Goal: Check status: Check status

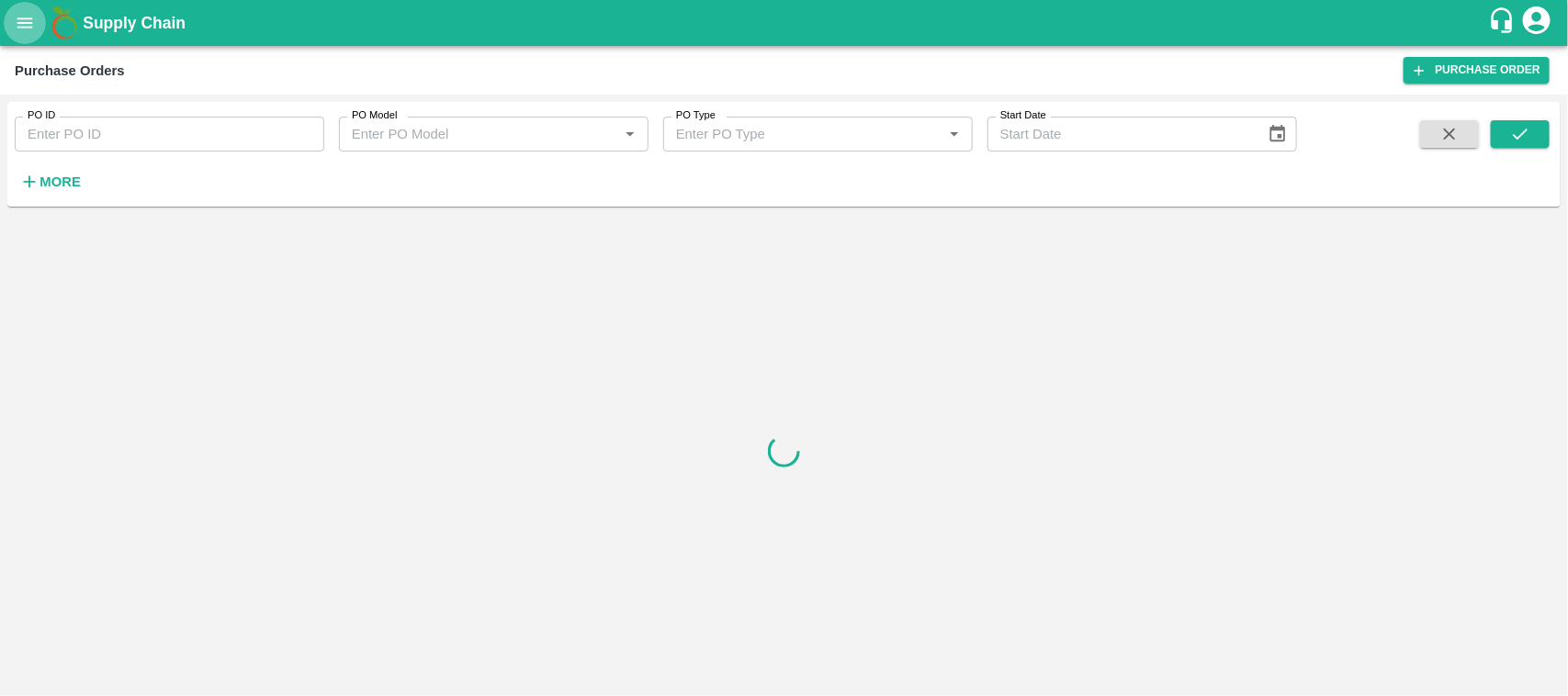
click at [12, 30] on button "open drawer" at bounding box center [25, 23] width 43 height 42
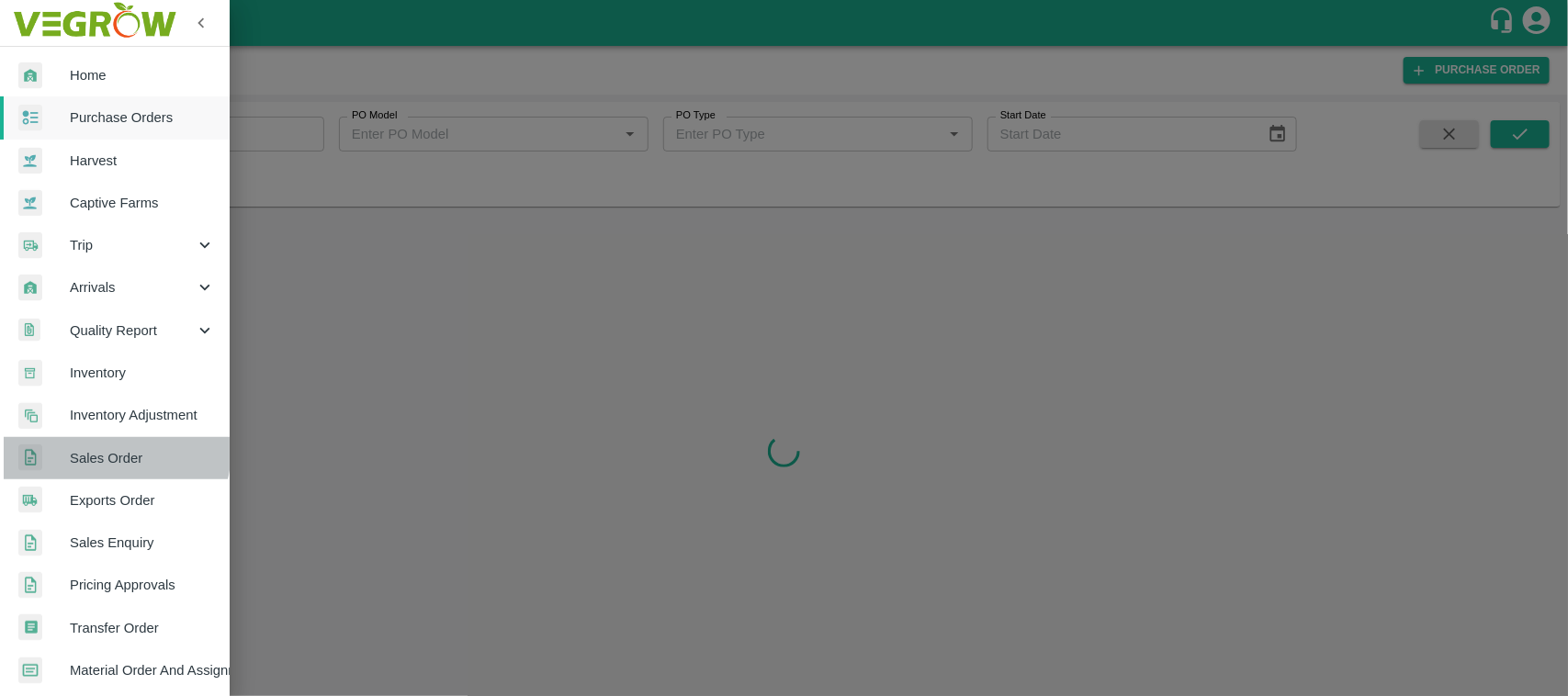
click at [94, 449] on span "Sales Order" at bounding box center [143, 458] width 145 height 20
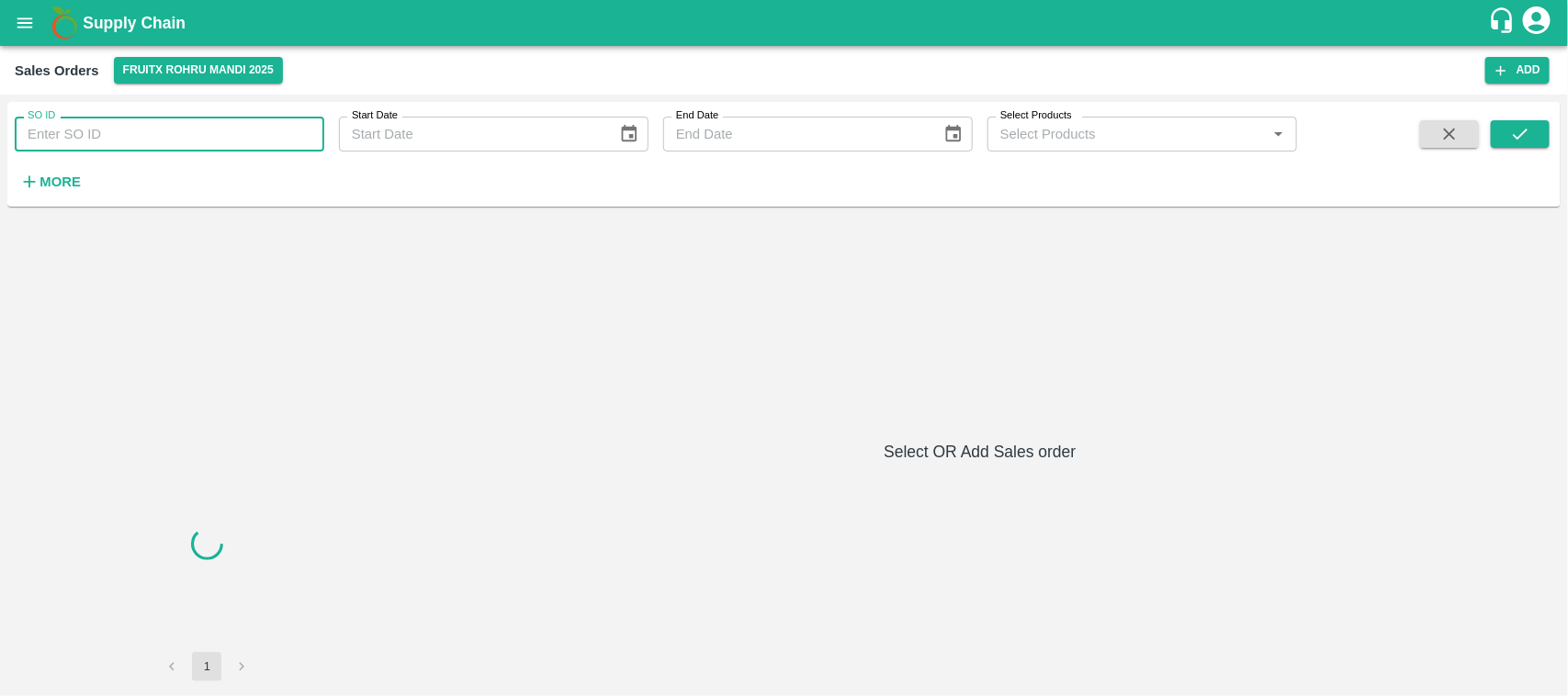
click at [103, 136] on input "SO ID" at bounding box center [170, 134] width 310 height 35
paste input "601237"
click at [1531, 122] on button "submit" at bounding box center [1521, 133] width 59 height 27
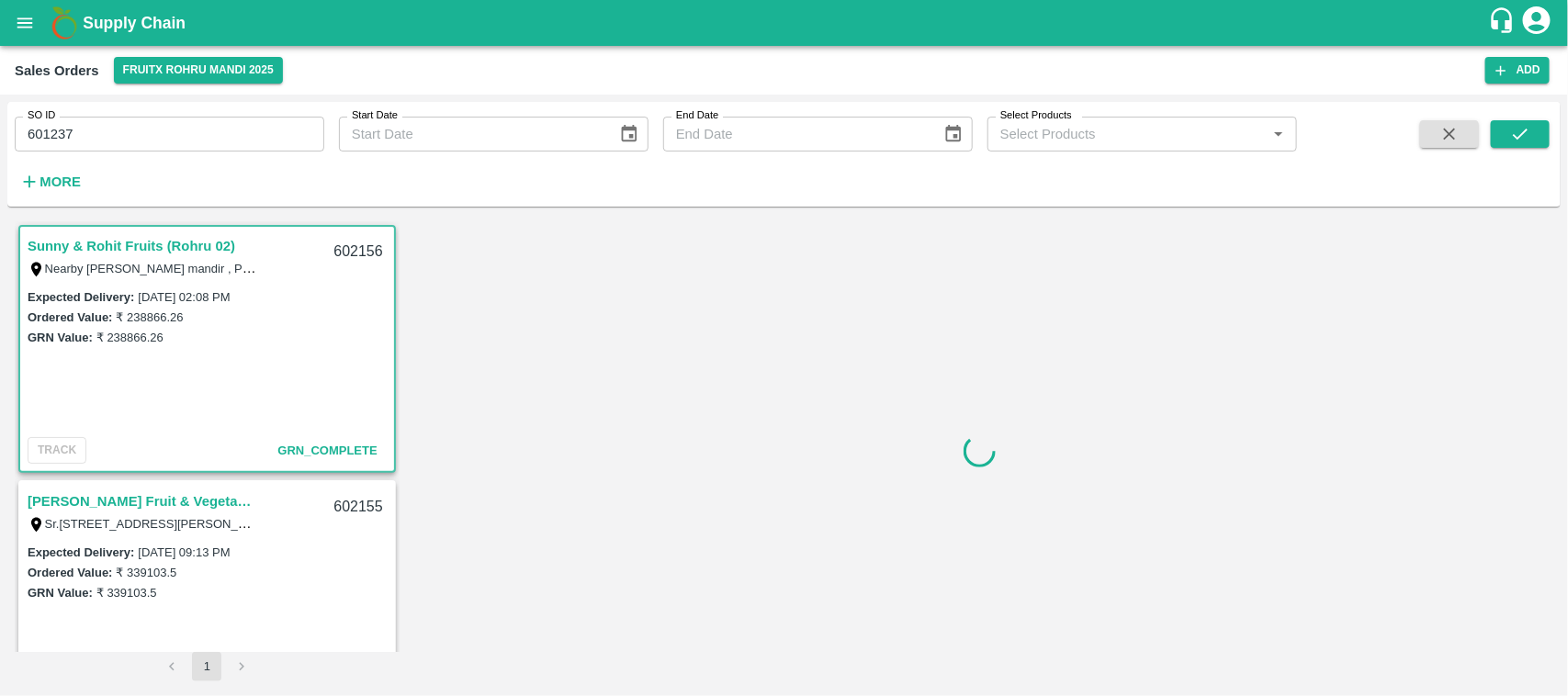
scroll to position [3, 0]
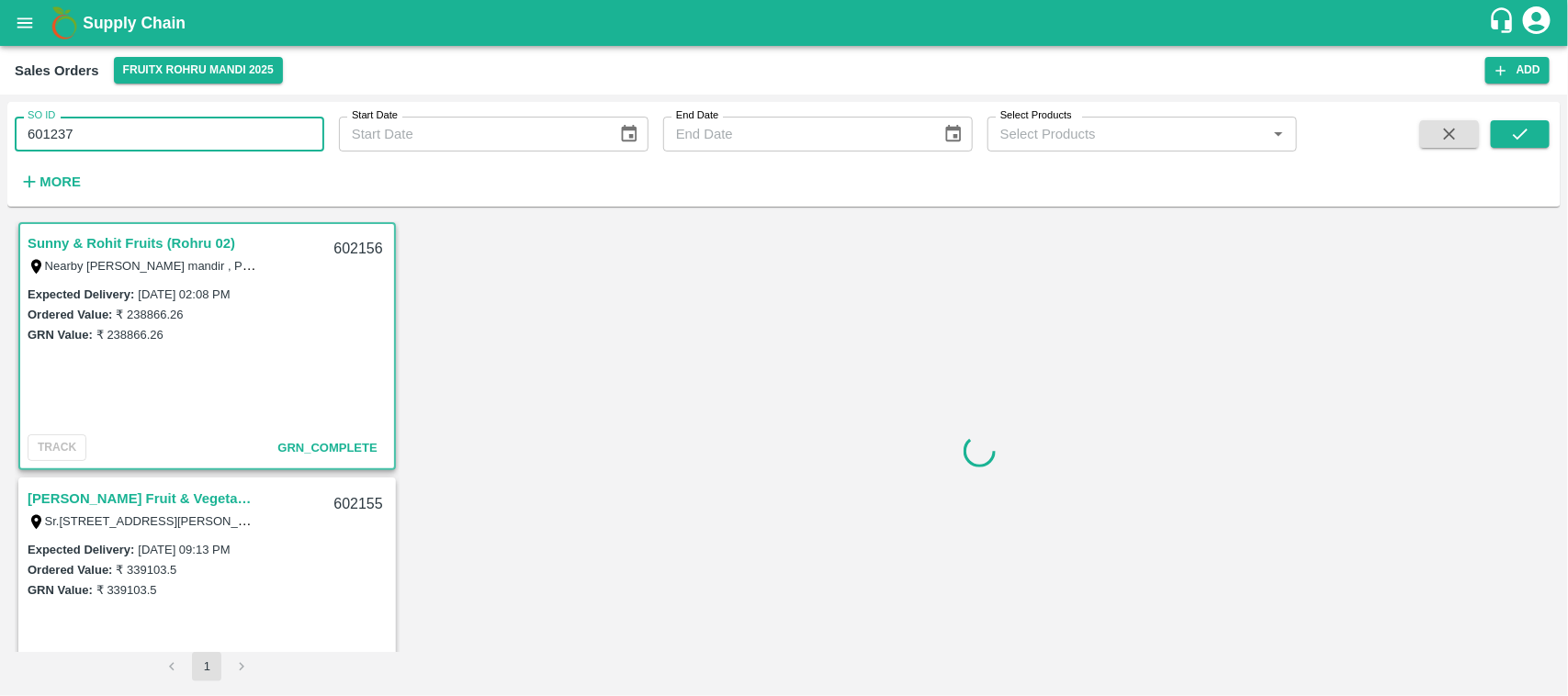
click at [128, 128] on input "601237" at bounding box center [170, 134] width 310 height 35
type input "601237"
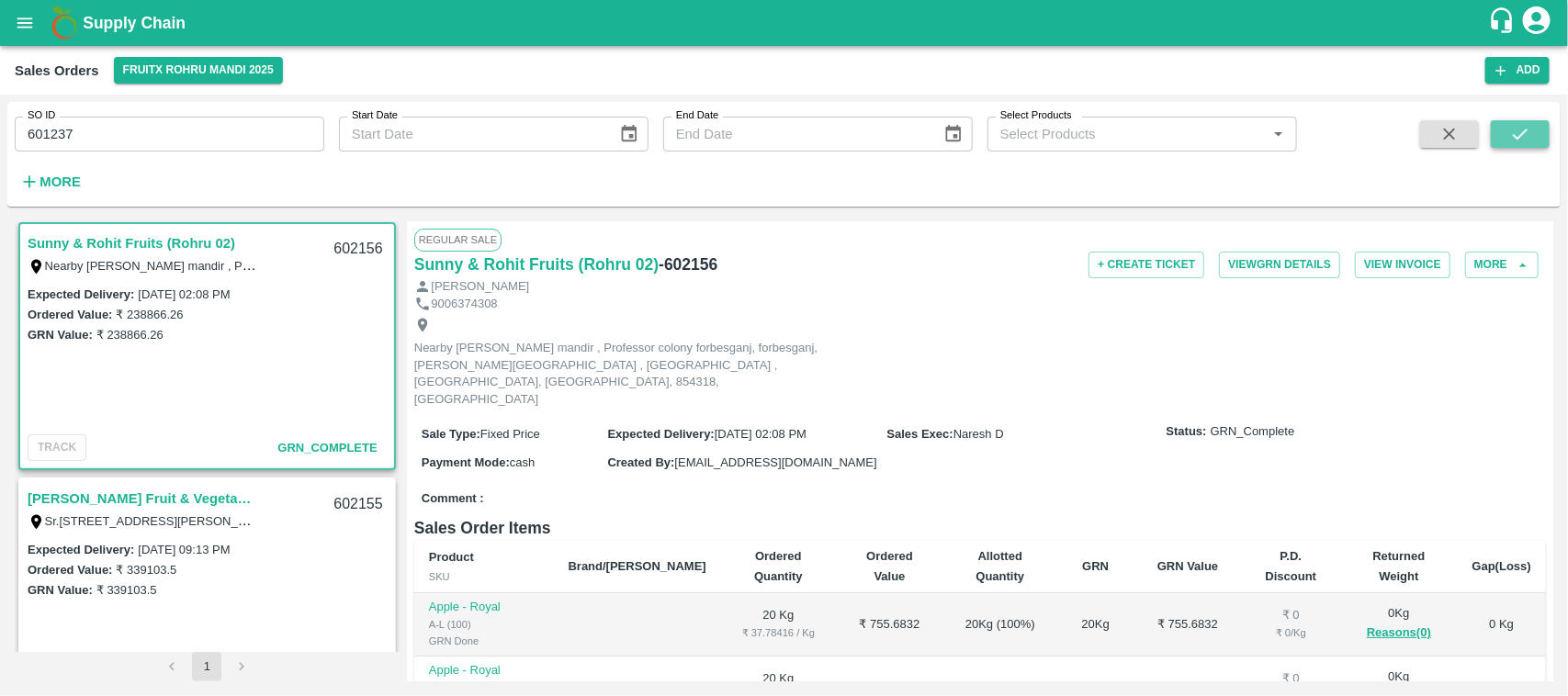
click at [1523, 130] on icon "submit" at bounding box center [1520, 133] width 20 height 20
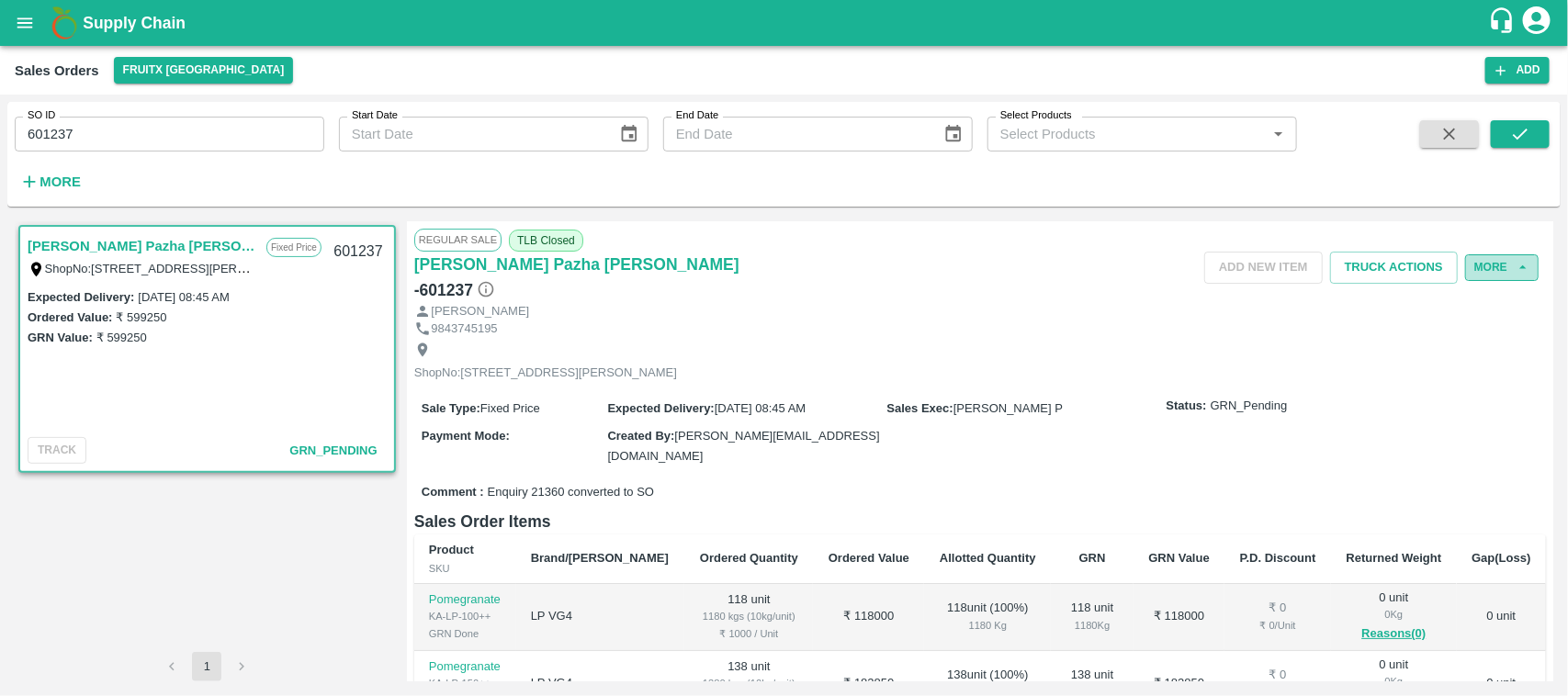
click at [1477, 257] on button "More" at bounding box center [1502, 267] width 74 height 26
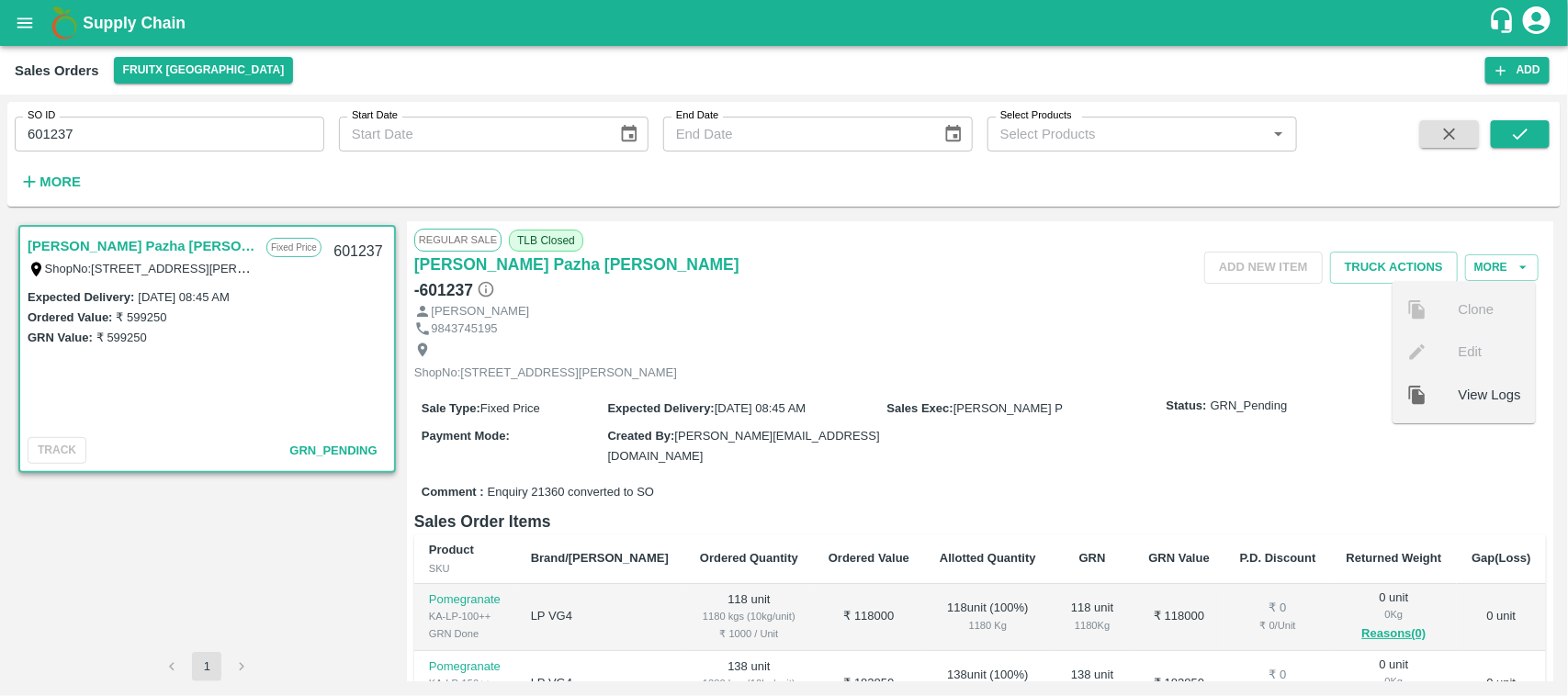
click at [1119, 361] on div "ShopNo:[STREET_ADDRESS][PERSON_NAME]" at bounding box center [980, 362] width 1132 height 49
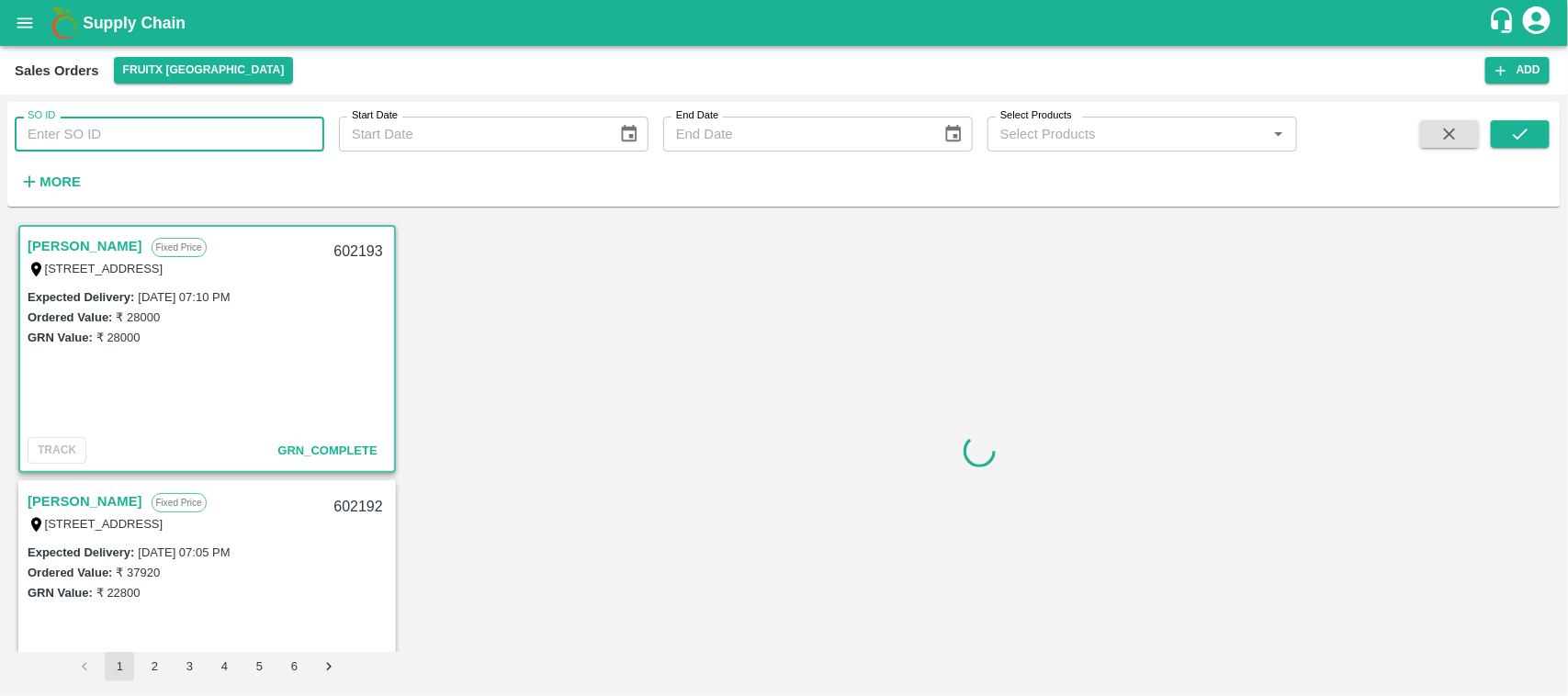
click at [152, 128] on input "SO ID" at bounding box center [170, 134] width 310 height 35
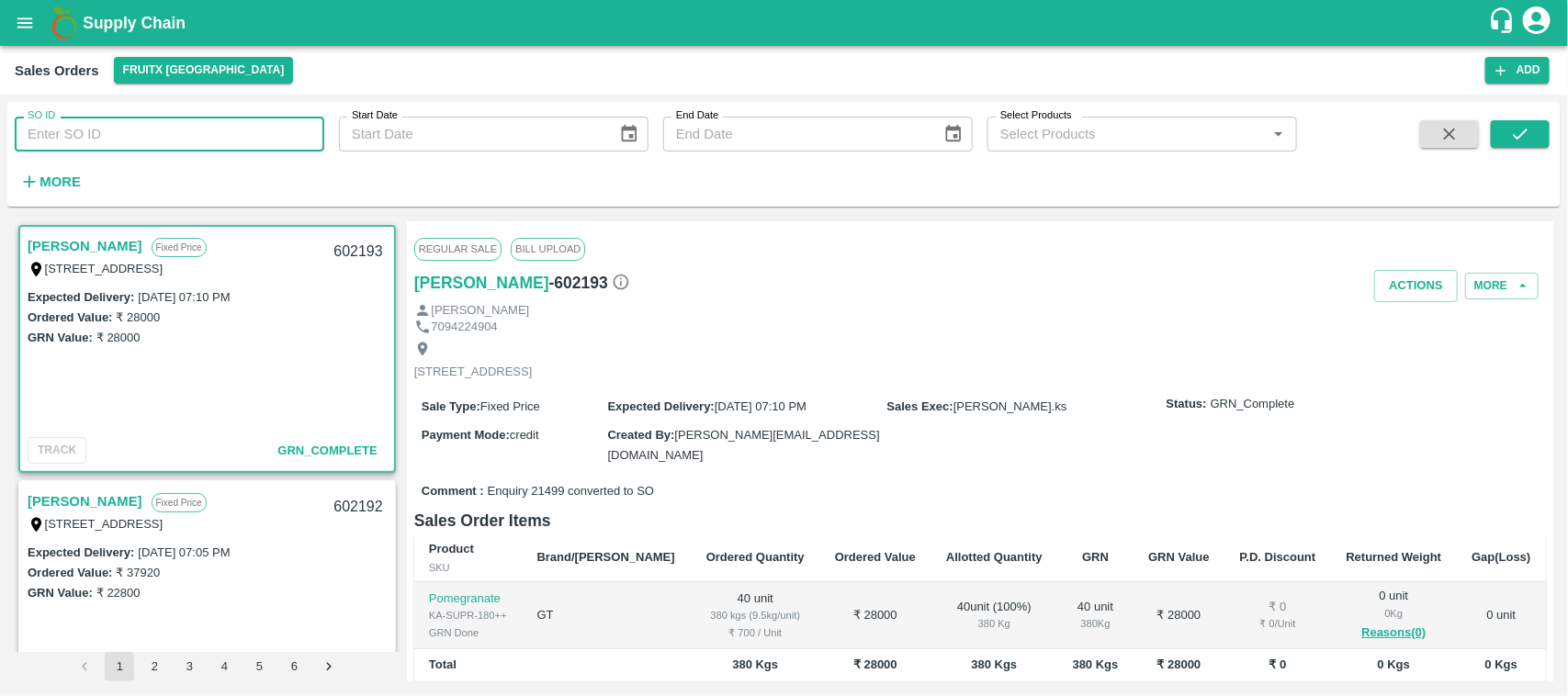
paste input "601237"
type input "601237"
click at [1505, 143] on button "submit" at bounding box center [1521, 133] width 59 height 27
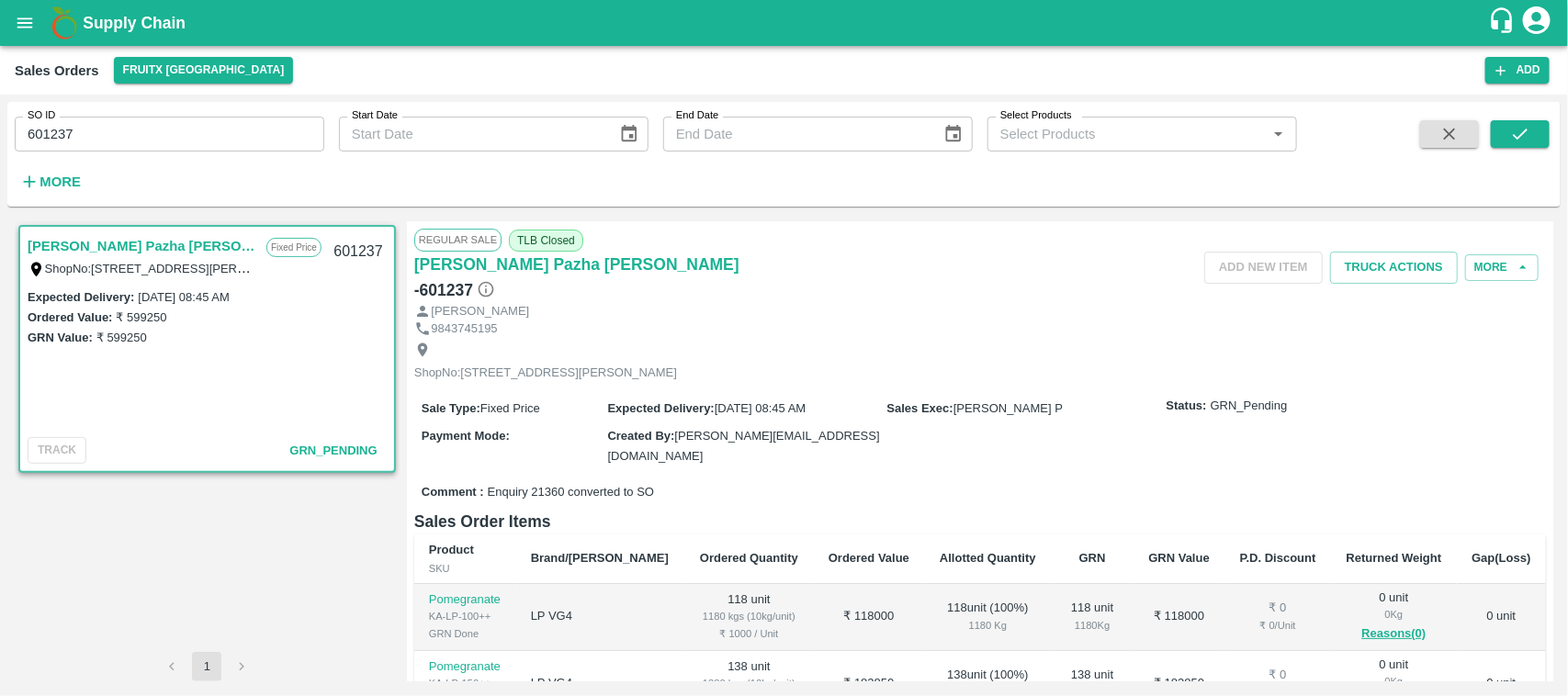
click at [120, 240] on link "[PERSON_NAME] Pazha [PERSON_NAME]" at bounding box center [142, 246] width 230 height 24
click at [1491, 274] on button "More" at bounding box center [1502, 267] width 74 height 26
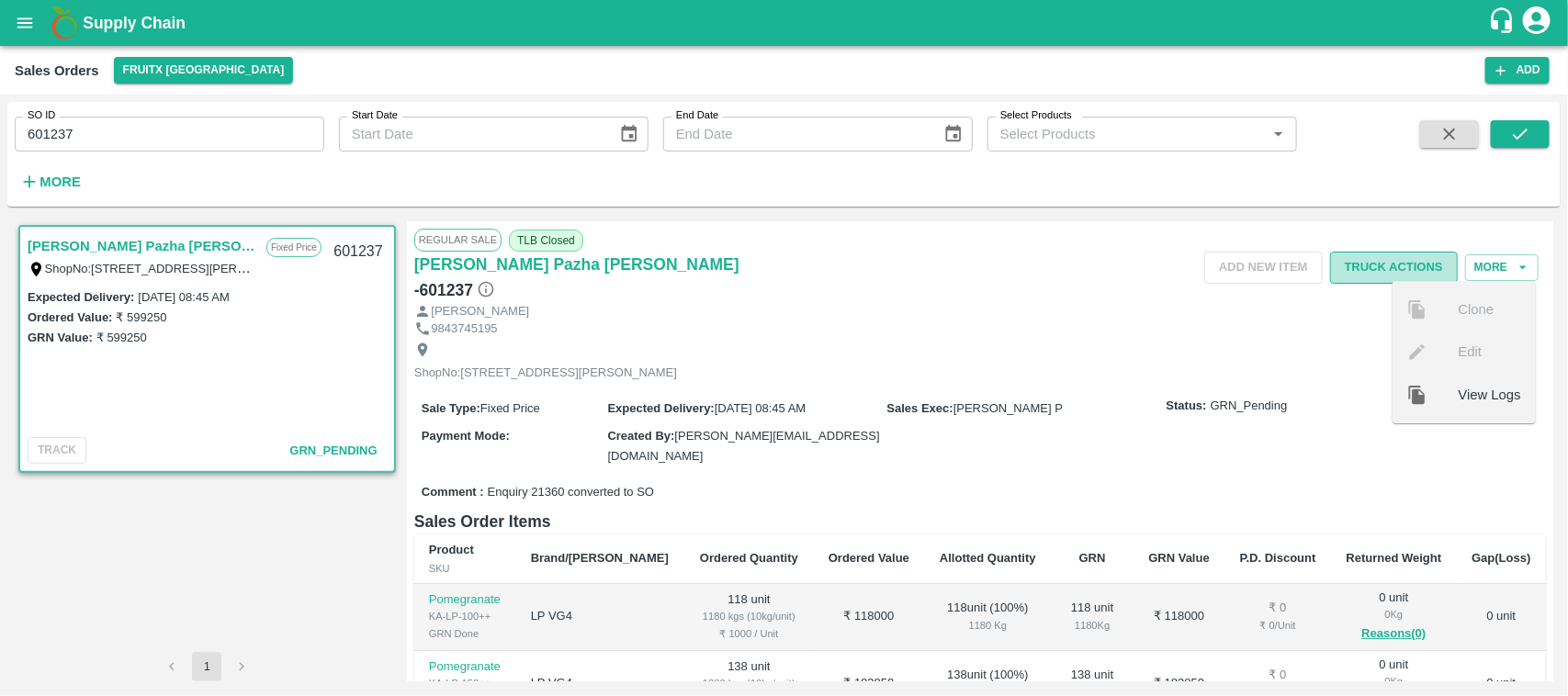
click at [1394, 264] on button "Truck Actions" at bounding box center [1393, 268] width 128 height 32
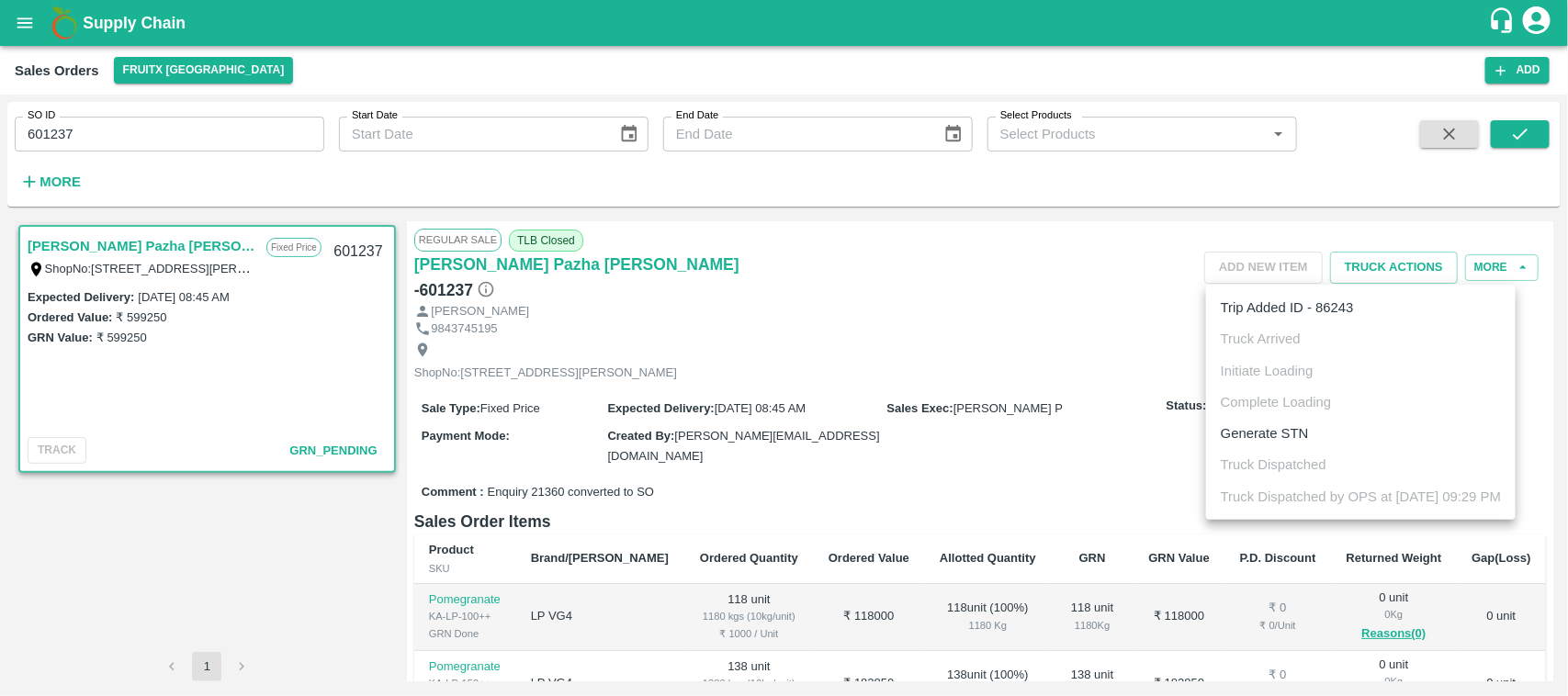
click at [1034, 286] on div at bounding box center [784, 348] width 1568 height 696
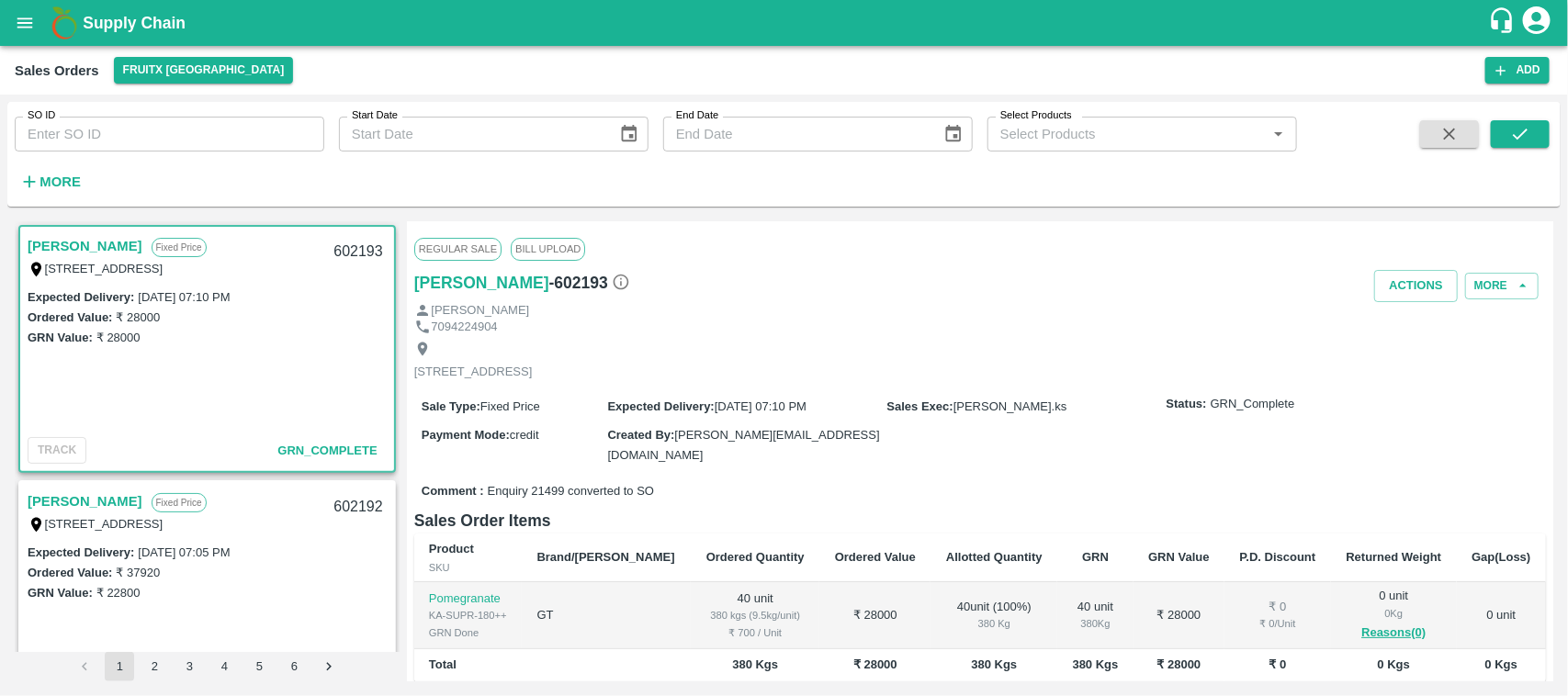
click at [118, 129] on input "SO ID" at bounding box center [170, 134] width 310 height 35
paste input "601237"
type input "601237"
click at [1526, 136] on icon "submit" at bounding box center [1520, 133] width 20 height 20
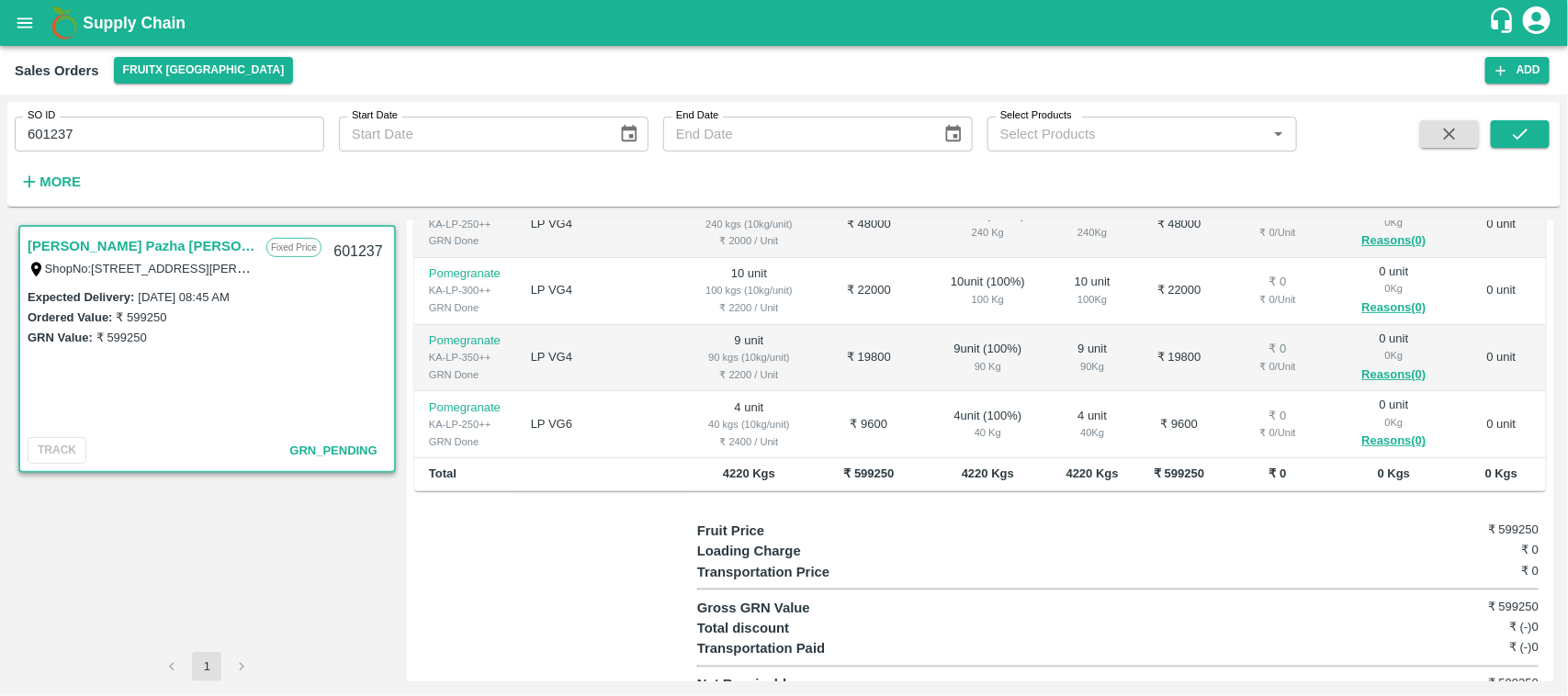
scroll to position [251, 0]
click at [555, 522] on div at bounding box center [556, 608] width 283 height 175
click at [629, 577] on div at bounding box center [556, 608] width 283 height 175
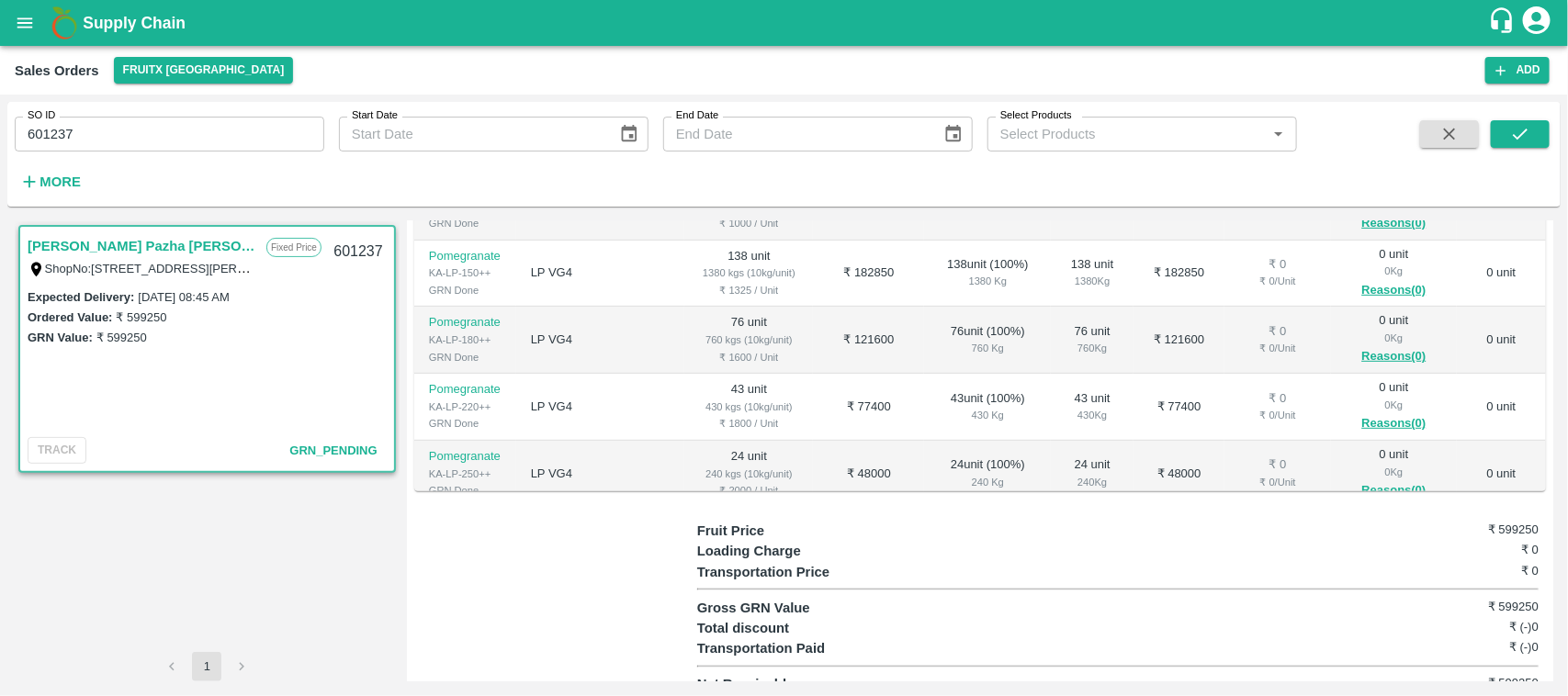
scroll to position [0, 0]
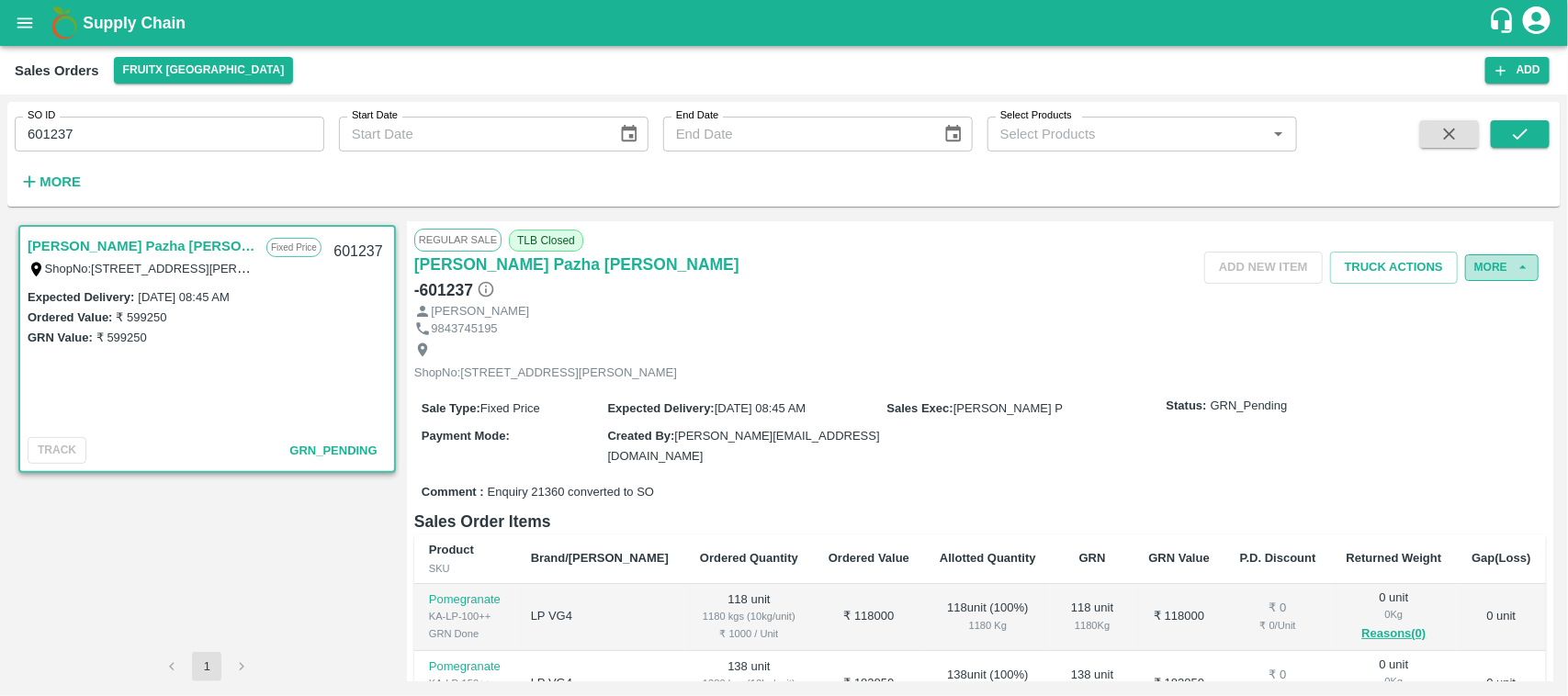
click at [1474, 274] on button "More" at bounding box center [1502, 267] width 74 height 26
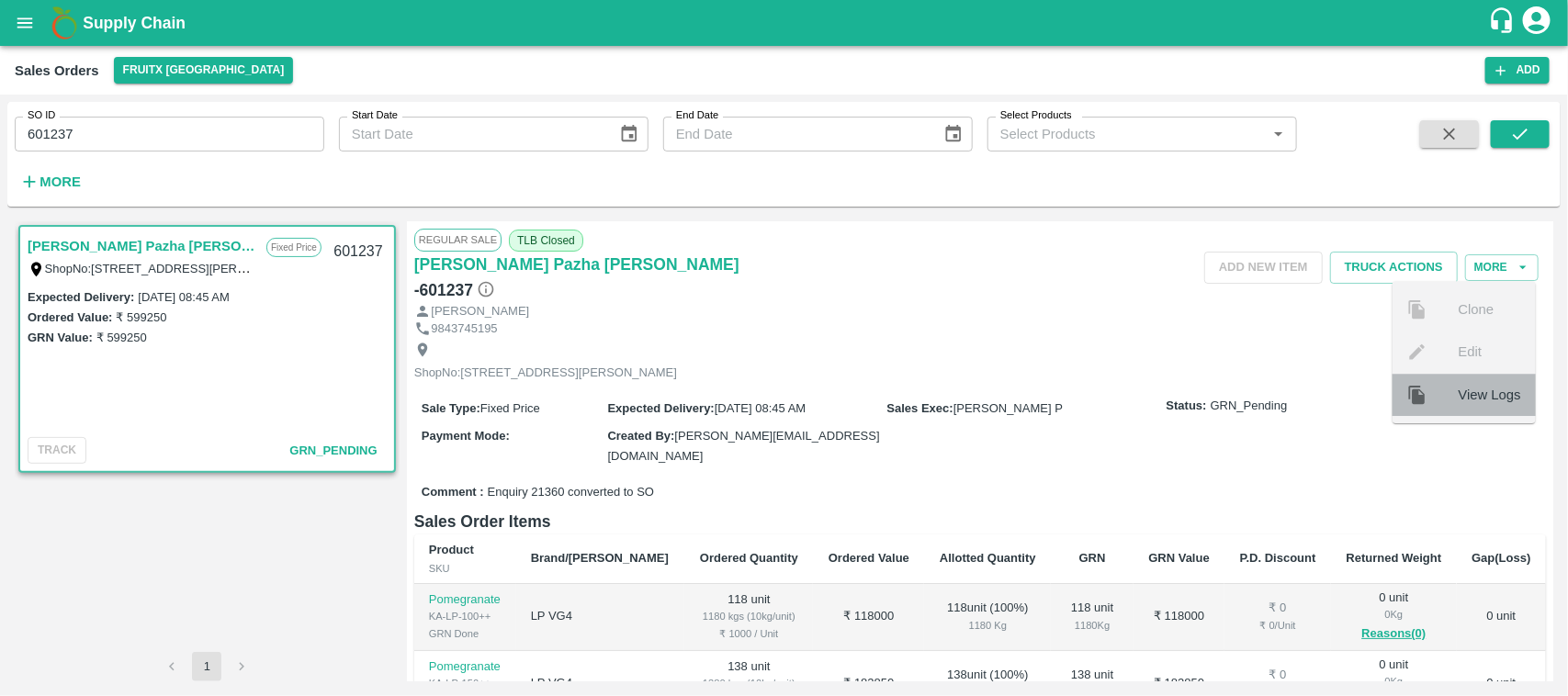
click at [1459, 396] on span "View Logs" at bounding box center [1491, 395] width 62 height 20
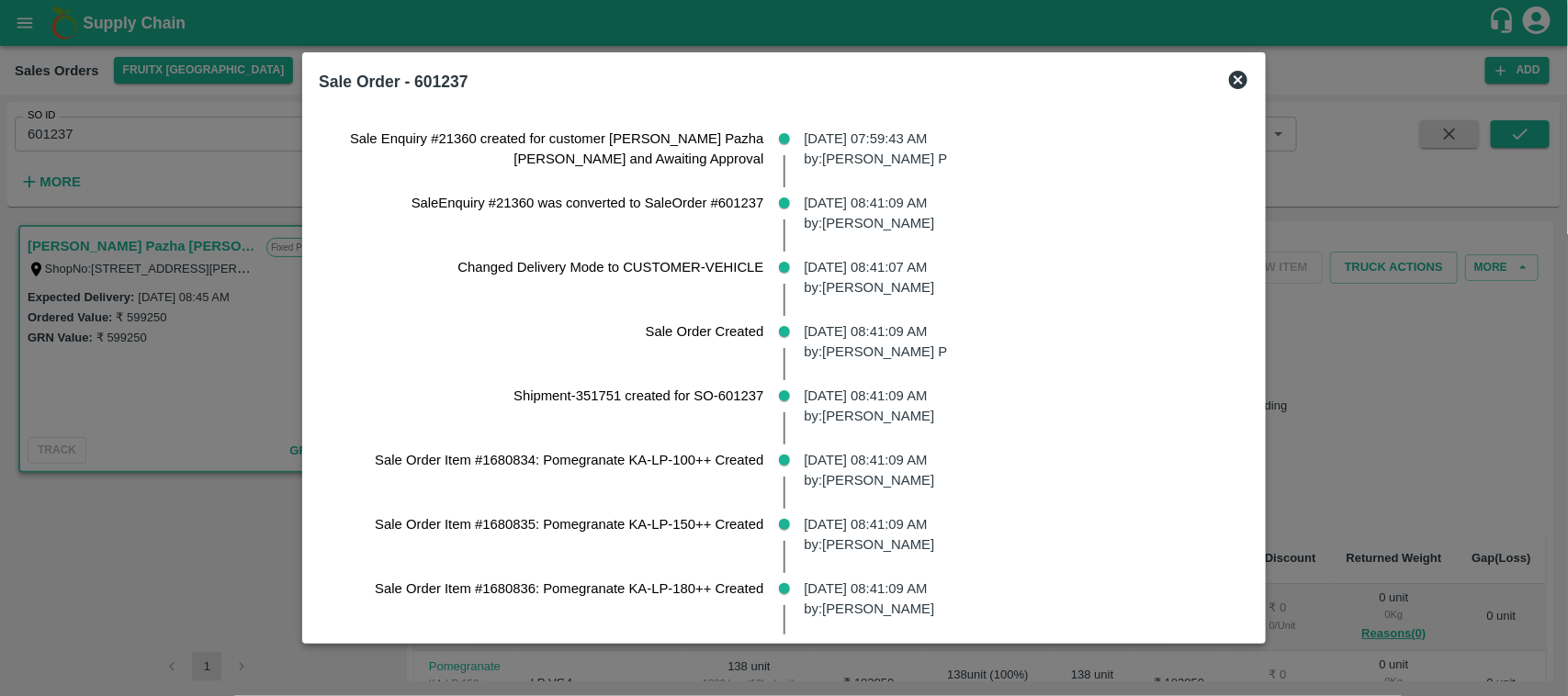
scroll to position [498, 0]
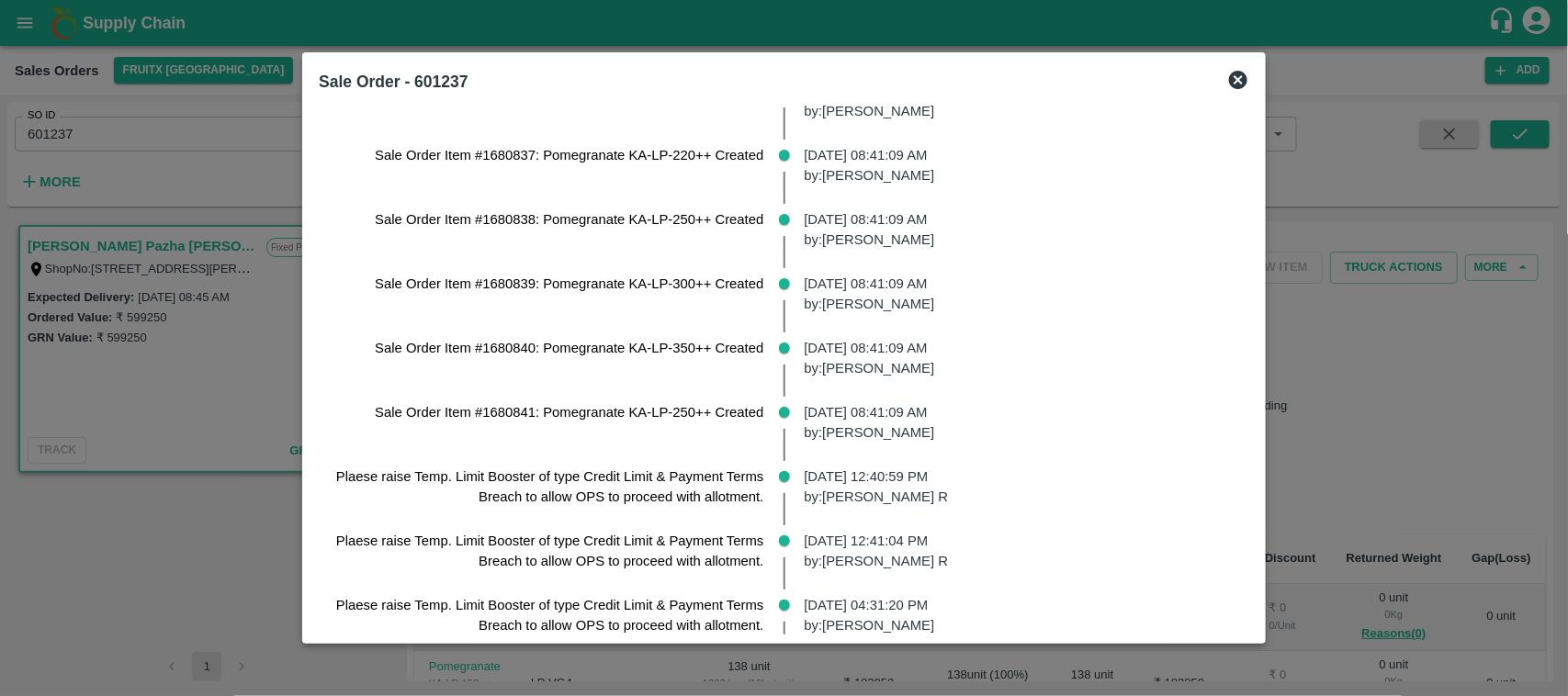
click at [1247, 79] on icon at bounding box center [1238, 79] width 22 height 22
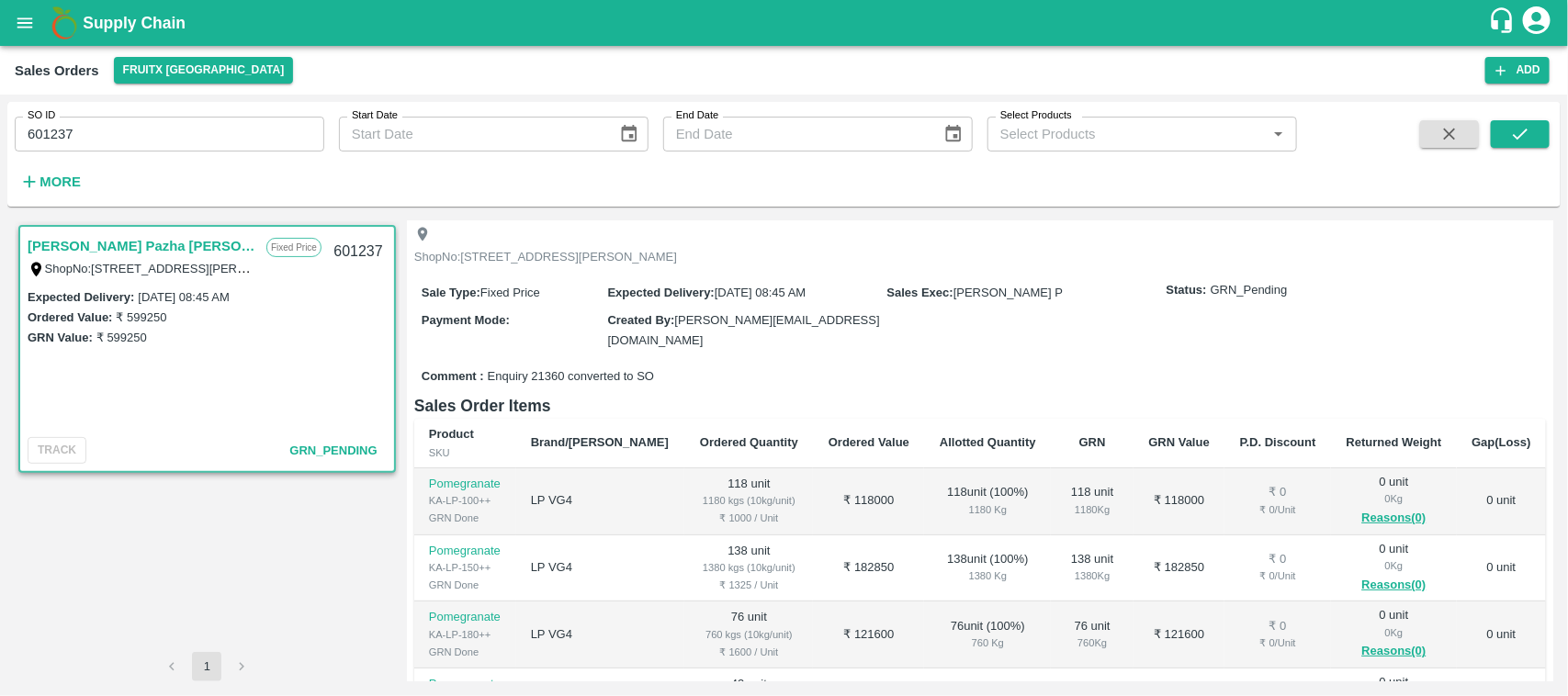
scroll to position [0, 0]
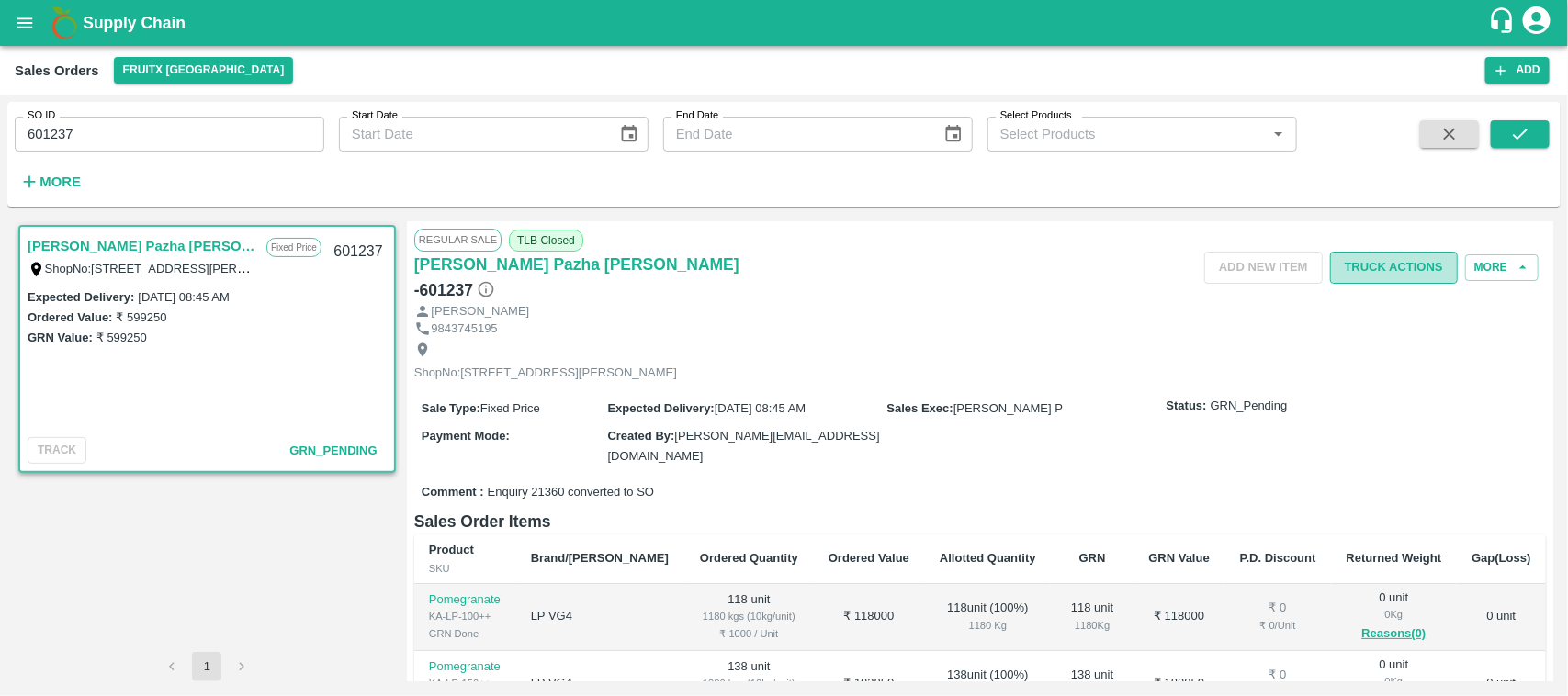
click at [1385, 272] on button "Truck Actions" at bounding box center [1393, 268] width 128 height 32
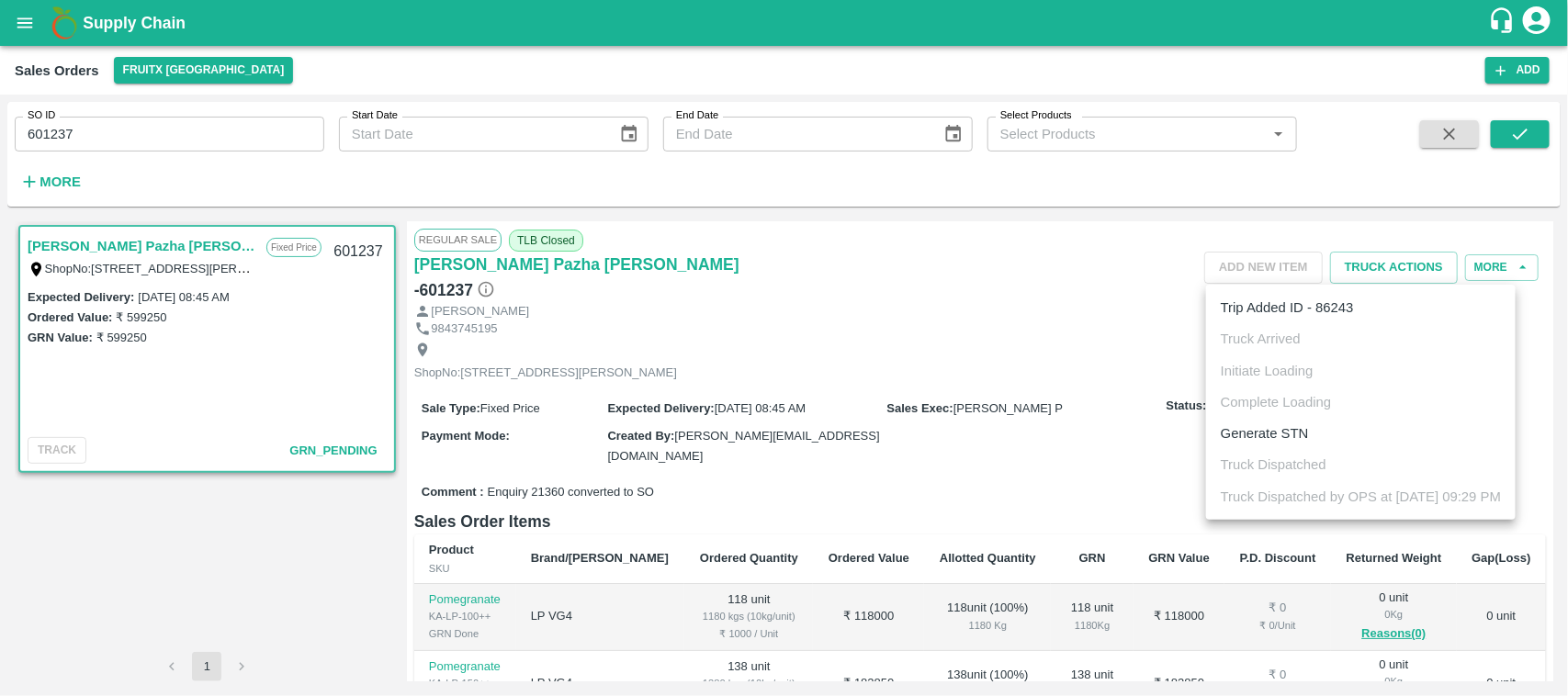
click at [1168, 314] on div at bounding box center [784, 348] width 1568 height 696
